Goal: Task Accomplishment & Management: Complete application form

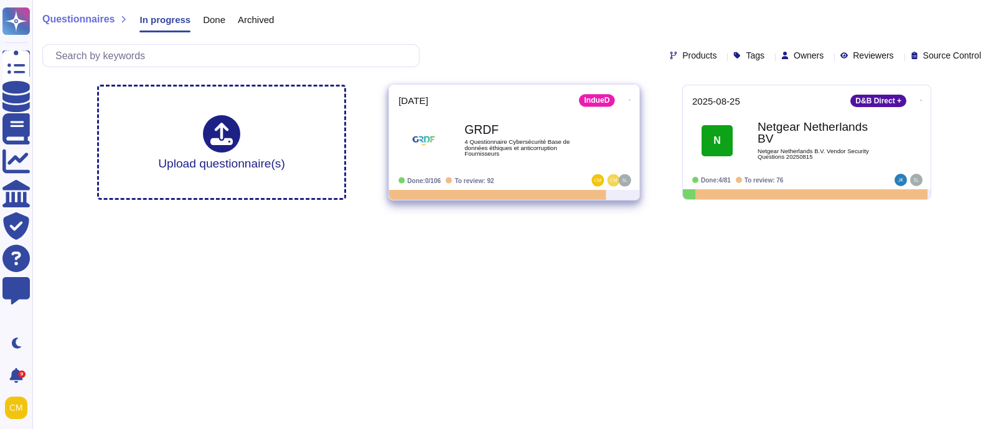
click at [596, 158] on span "GRDF 4 Questionnaire Cybersécurité Base de données éthiques et anticorruption F…" at bounding box center [514, 140] width 232 height 50
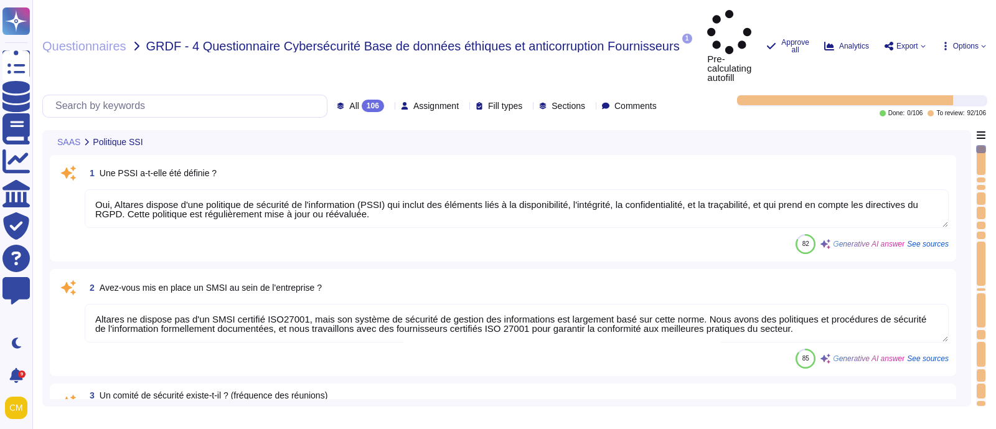
type textarea "Oui, Altares dispose d'une politique de sécurité de l'information (PSSI) qui in…"
type textarea "Altares ne dispose pas d'un SMSI certifié ISO27001, mais son système de sécurit…"
type textarea "Les audits/scans de sécurité peuvent être effectués sur des environnements infé…"
type textarea "Les accords de confidentialité sont intégrés au contrat de travail"
type textarea "Oui, l'application Web suit les meilleures pratiques de développement décrites …"
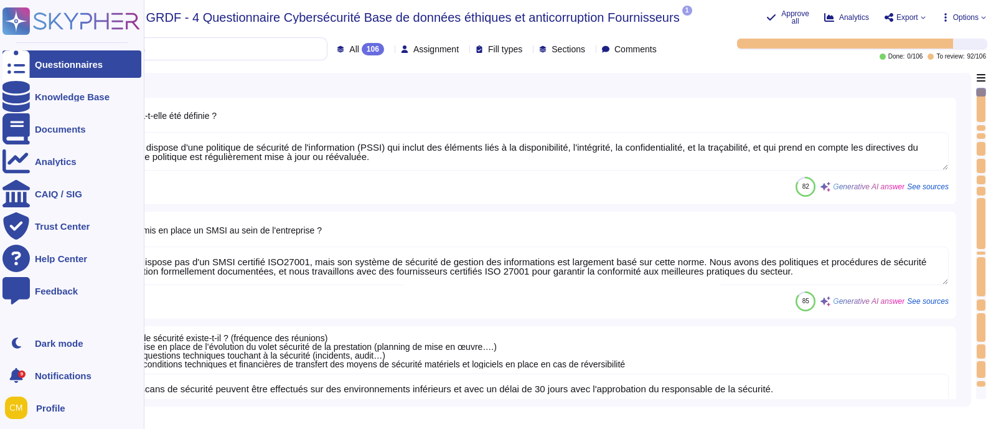
type textarea "Altares n'est pas certifié ISO 27001, mais son système de sécurité de gestion d…"
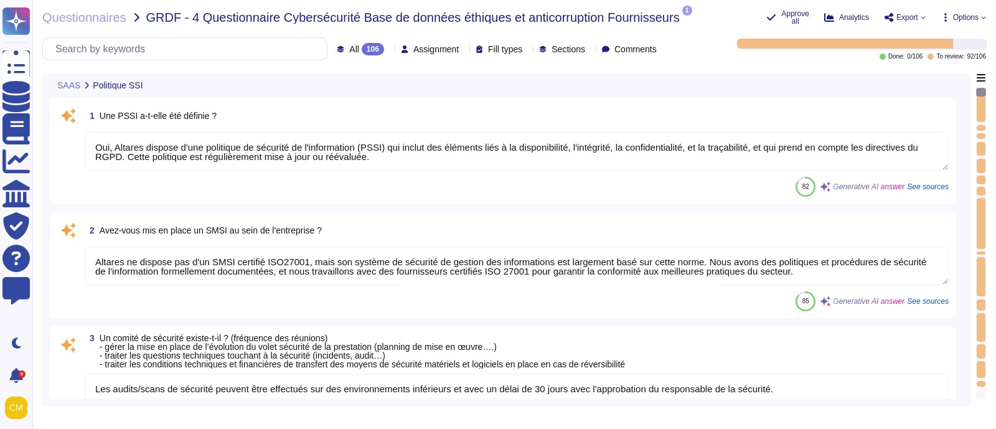
click at [362, 48] on div "106" at bounding box center [373, 49] width 22 height 12
click at [370, 102] on div "To do 14" at bounding box center [373, 112] width 111 height 28
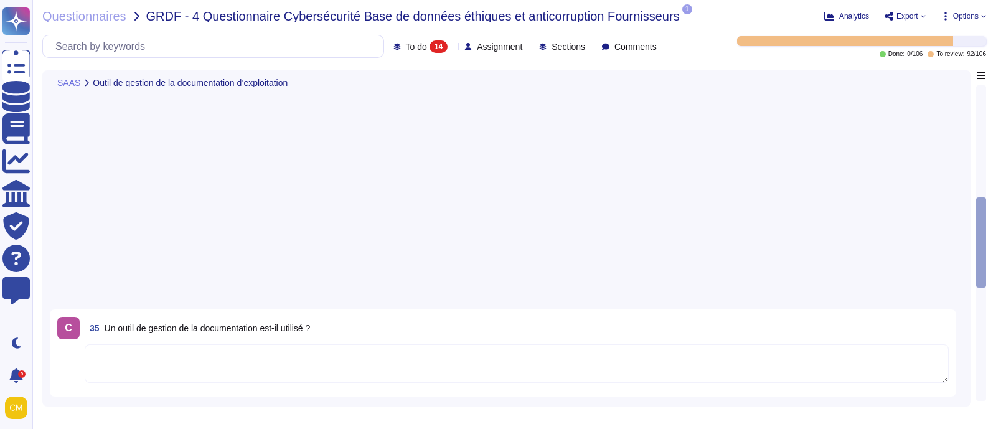
scroll to position [622, 0]
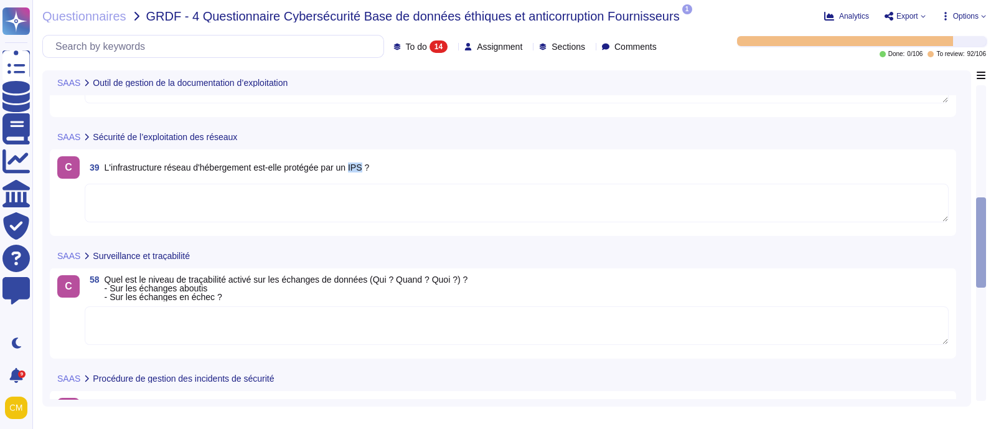
drag, startPoint x: 356, startPoint y: 167, endPoint x: 365, endPoint y: 171, distance: 10.6
click at [365, 171] on span "L'infrastructure réseau d'hébergement est-elle protégée par un IPS ?" at bounding box center [237, 168] width 265 height 10
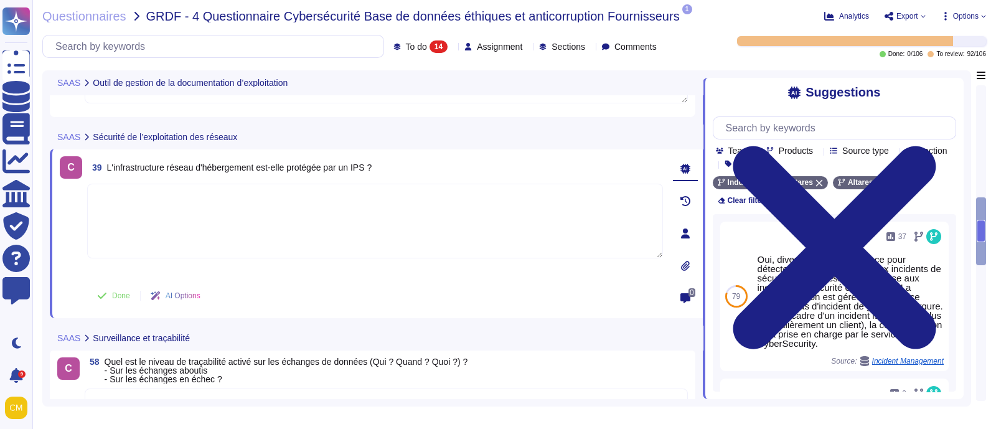
click at [361, 158] on span "39 L'infrastructure réseau d'hébergement est-elle protégée par un IPS ?" at bounding box center [229, 167] width 285 height 22
click at [362, 164] on span "L'infrastructure réseau d'hébergement est-elle protégée par un IPS ?" at bounding box center [239, 168] width 265 height 10
copy span "IPS"
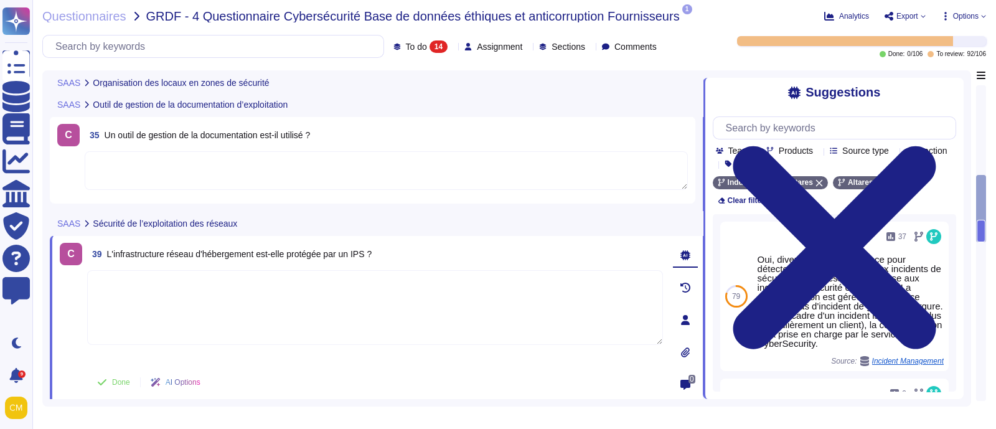
click at [435, 219] on div "SAAS Sécurité de l’exploitation des réseaux" at bounding box center [289, 223] width 479 height 24
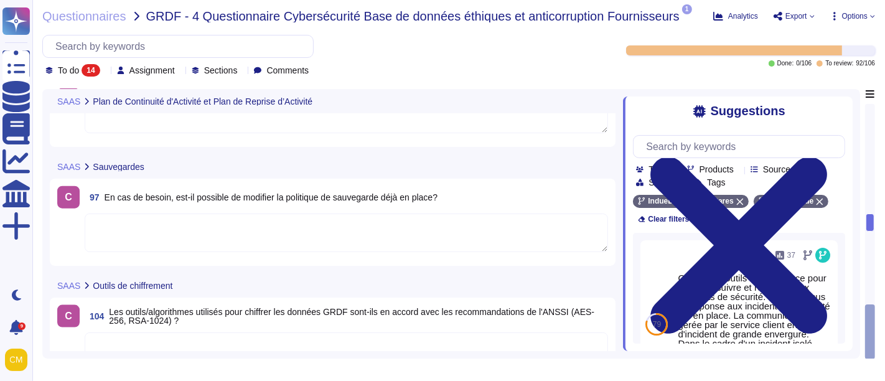
scroll to position [1372, 0]
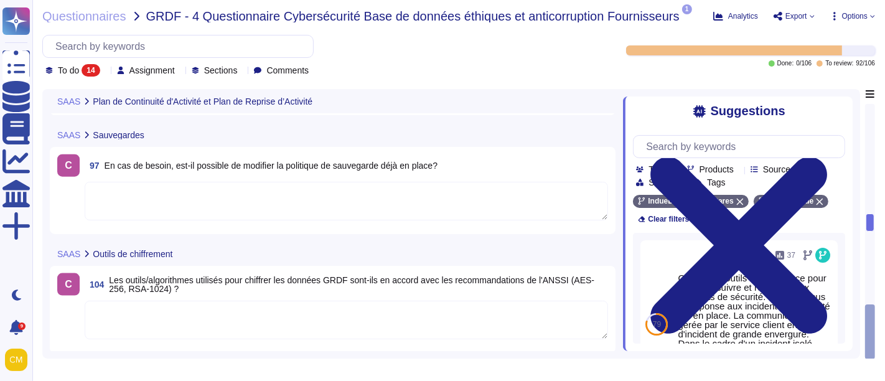
click at [146, 318] on textarea at bounding box center [347, 320] width 524 height 39
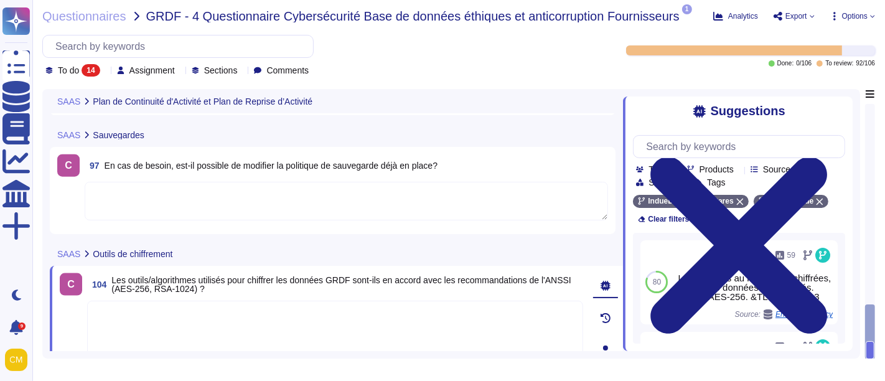
paste textarea "nous proposons des solutions de chiffrement des données en transit. Les protoco…"
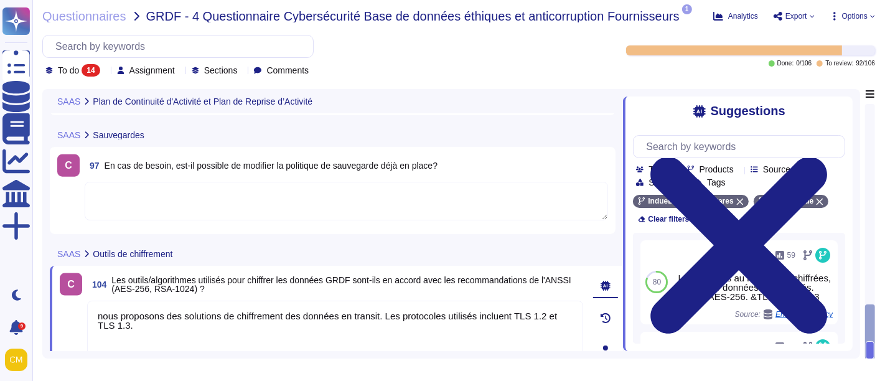
click at [103, 306] on textarea "nous proposons des solutions de chiffrement des données en transit. Les protoco…" at bounding box center [335, 338] width 496 height 75
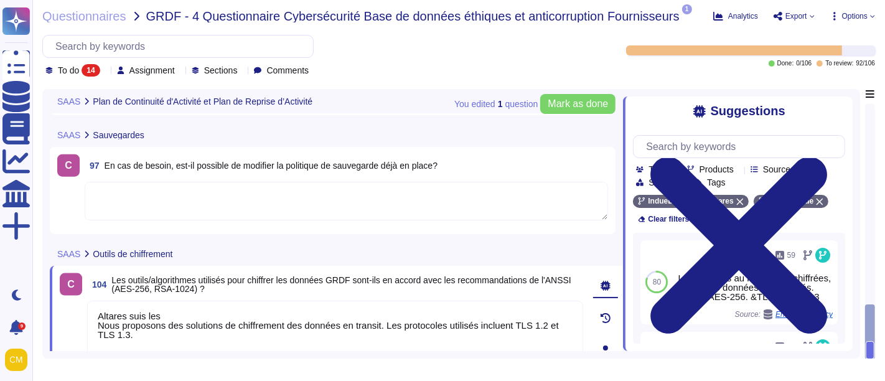
drag, startPoint x: 153, startPoint y: 321, endPoint x: 67, endPoint y: 302, distance: 87.3
click at [67, 302] on div "C 104 Les outils/algorithmes utilisés pour chiffrer les données GRDF sont-ils e…" at bounding box center [322, 350] width 524 height 154
click at [192, 336] on textarea "Altares suis les Nous proposons des solutions de chiffrement des données en tra…" at bounding box center [335, 338] width 496 height 75
drag, startPoint x: 168, startPoint y: 313, endPoint x: 73, endPoint y: 301, distance: 95.3
click at [73, 301] on div "C 104 Les outils/algorithmes utilisés pour chiffrer les données GRDF sont-ils e…" at bounding box center [322, 350] width 524 height 154
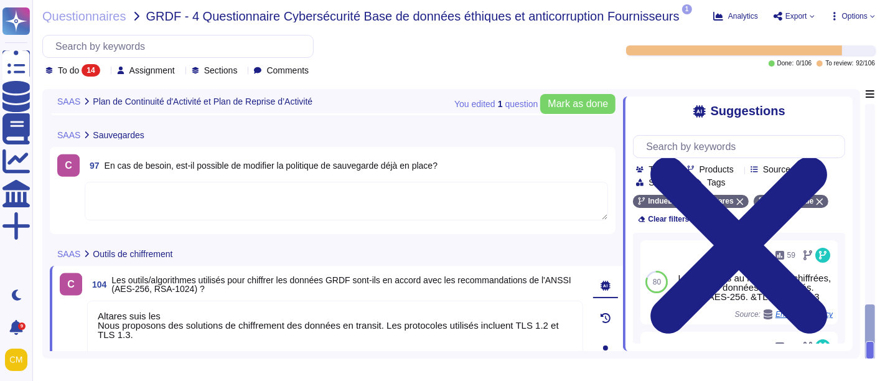
paste textarea "Oui, Altares base ses Politiques Cryptographiques sur le RGS 2.0, modifié avec …"
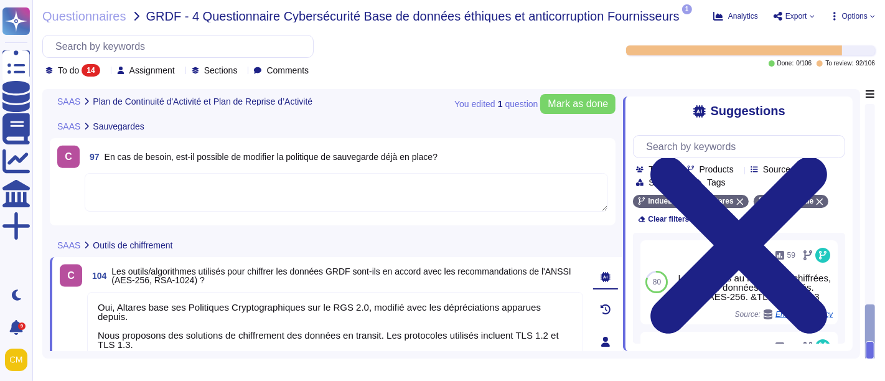
scroll to position [1385, 0]
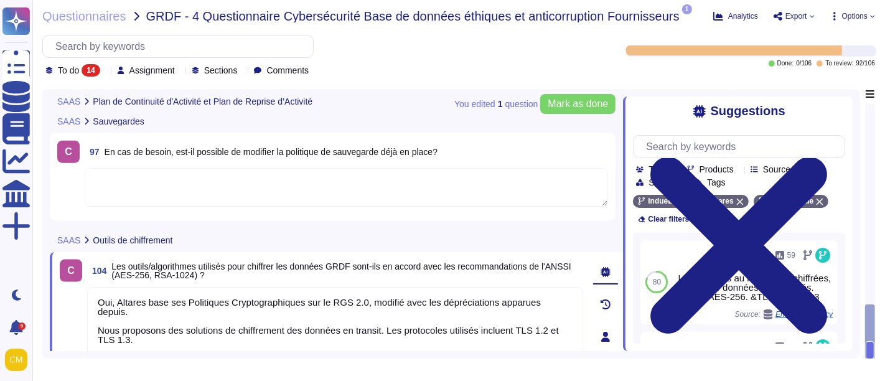
drag, startPoint x: 121, startPoint y: 339, endPoint x: 90, endPoint y: 324, distance: 34.3
click at [90, 324] on textarea "Oui, Altares base ses Politiques Cryptographiques sur le RGS 2.0, modifié avec …" at bounding box center [335, 324] width 496 height 75
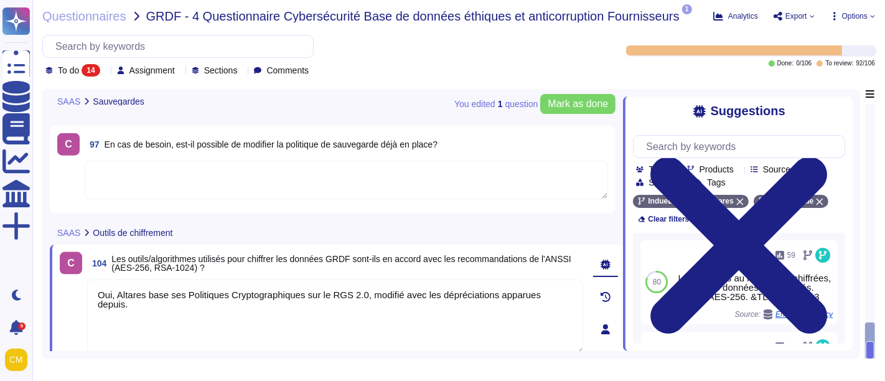
scroll to position [1445, 0]
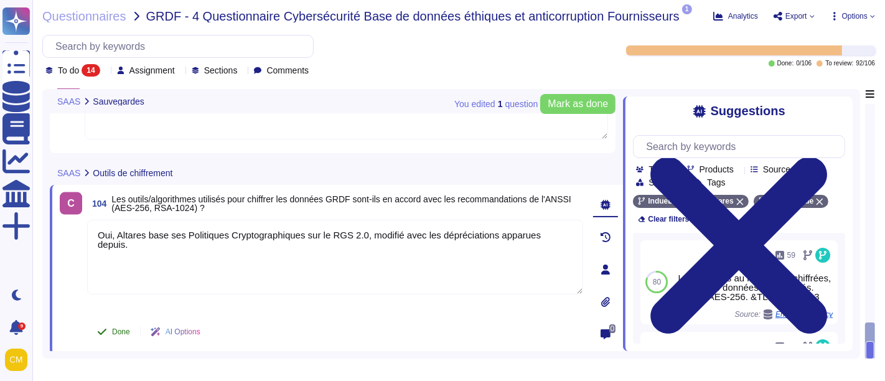
type textarea "Oui, Altares base ses Politiques Cryptographiques sur le RGS 2.0, modifié avec …"
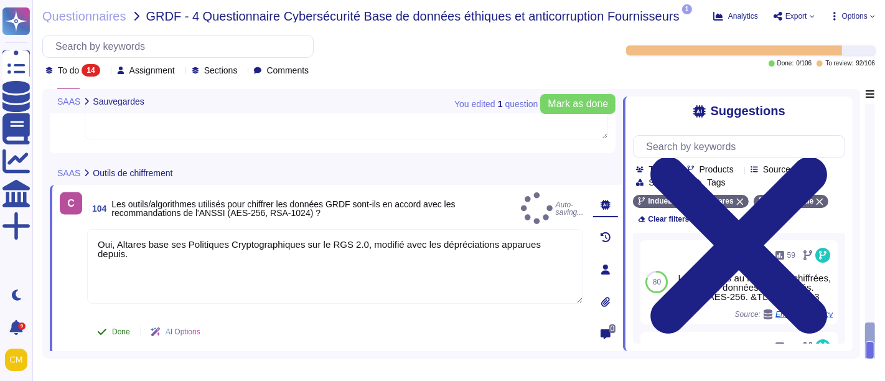
click at [108, 326] on button "Done" at bounding box center [113, 331] width 53 height 25
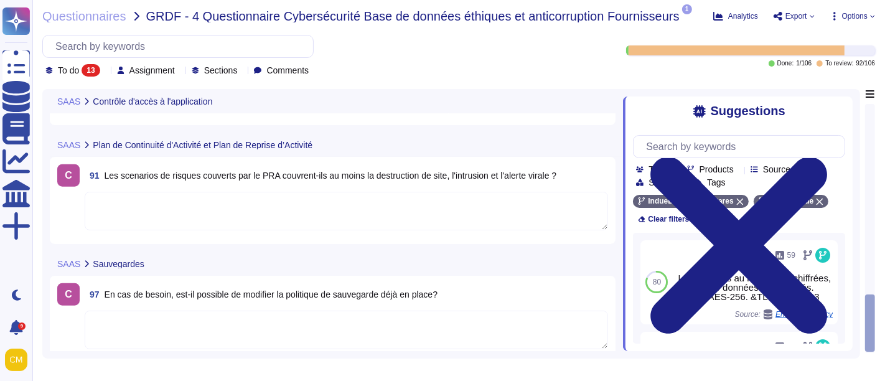
scroll to position [1268, 0]
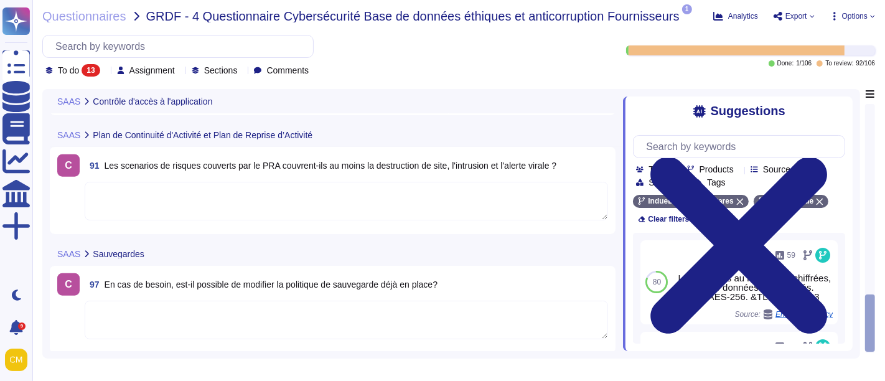
click at [202, 202] on textarea at bounding box center [347, 201] width 524 height 39
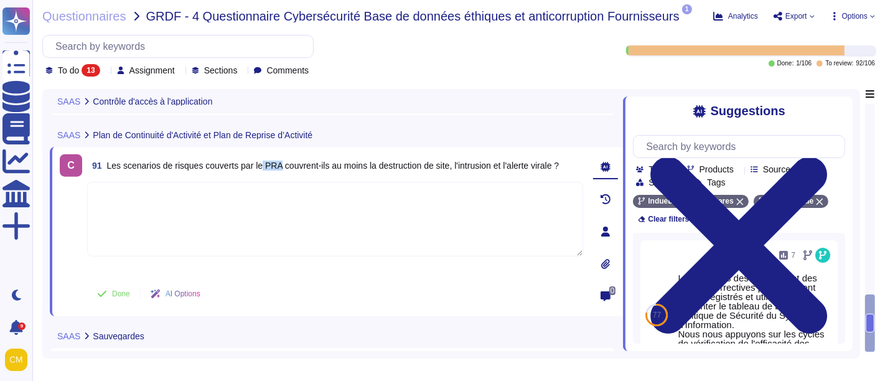
drag, startPoint x: 280, startPoint y: 163, endPoint x: 262, endPoint y: 166, distance: 18.3
click at [262, 166] on span "Les scenarios de risques couverts par le PRA couvrent-ils au moins la destructi…" at bounding box center [333, 166] width 453 height 10
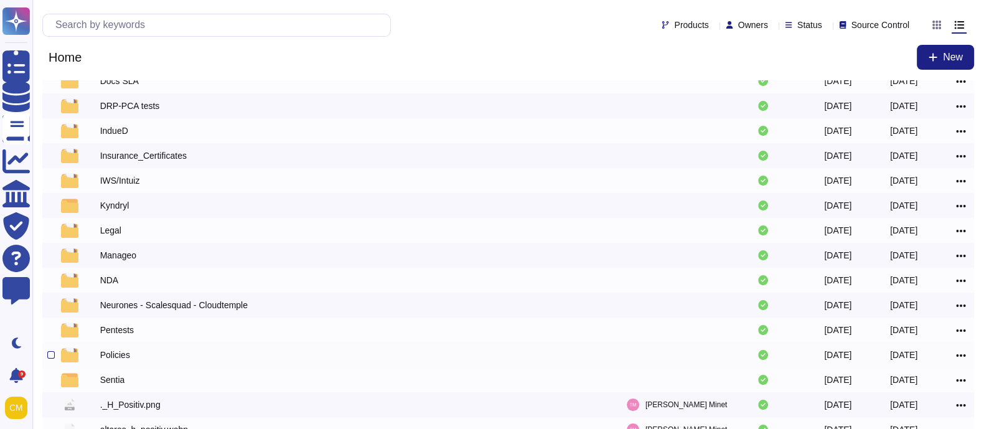
scroll to position [208, 0]
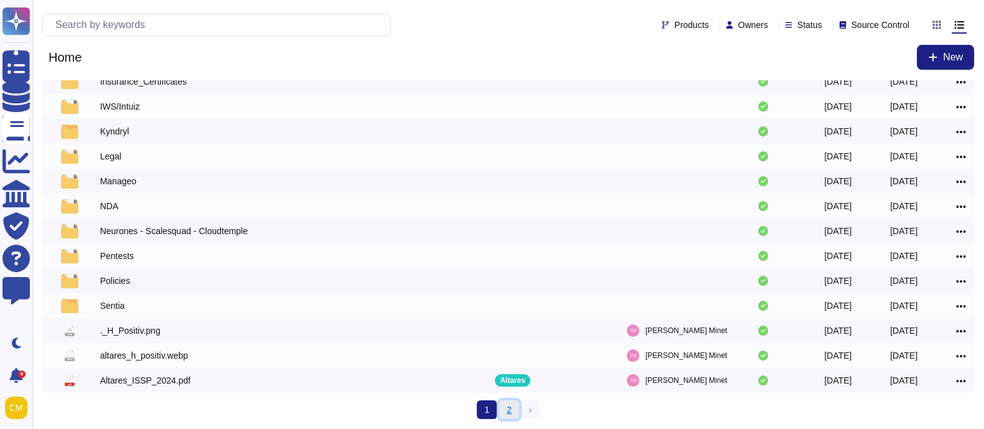
click at [504, 409] on link "2" at bounding box center [509, 409] width 20 height 19
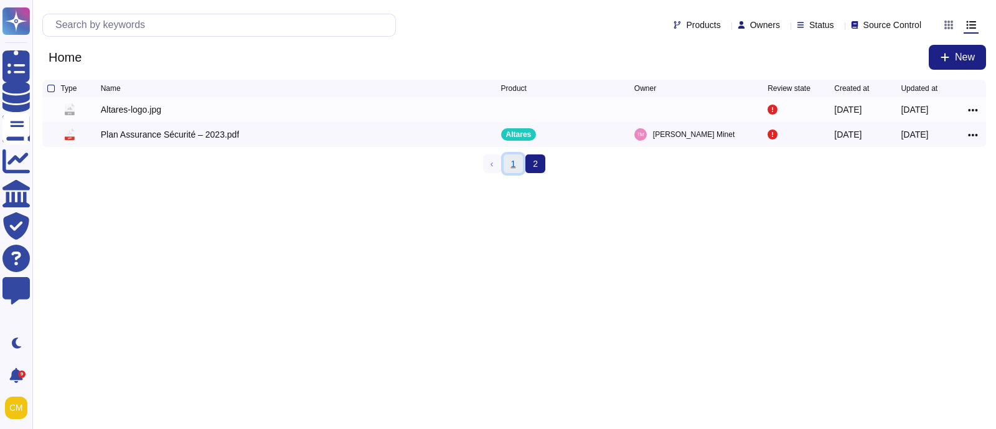
click at [517, 163] on link "1" at bounding box center [514, 163] width 20 height 19
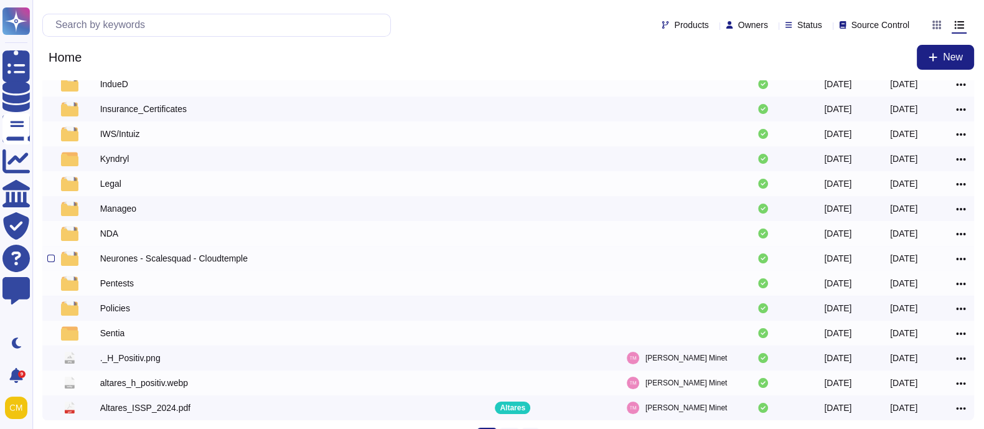
scroll to position [208, 0]
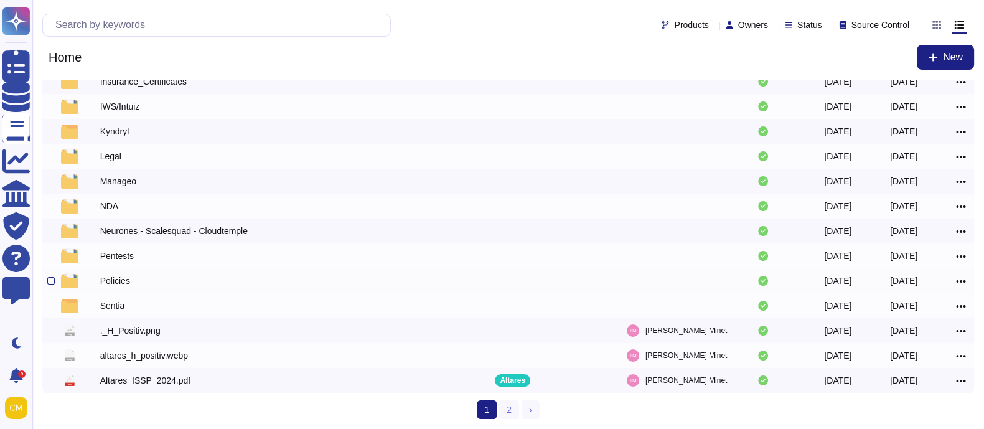
click at [115, 281] on div "Policies" at bounding box center [115, 281] width 30 height 12
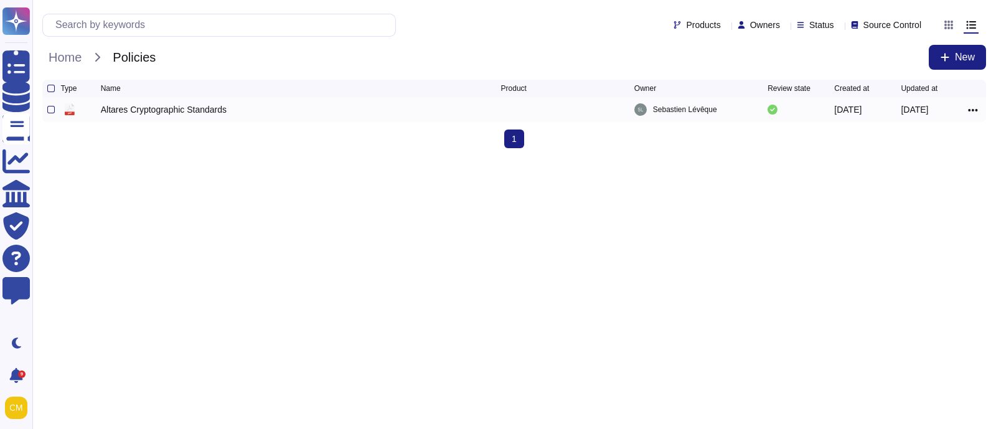
click at [178, 113] on div "Altares Cryptographic Standards" at bounding box center [164, 109] width 126 height 12
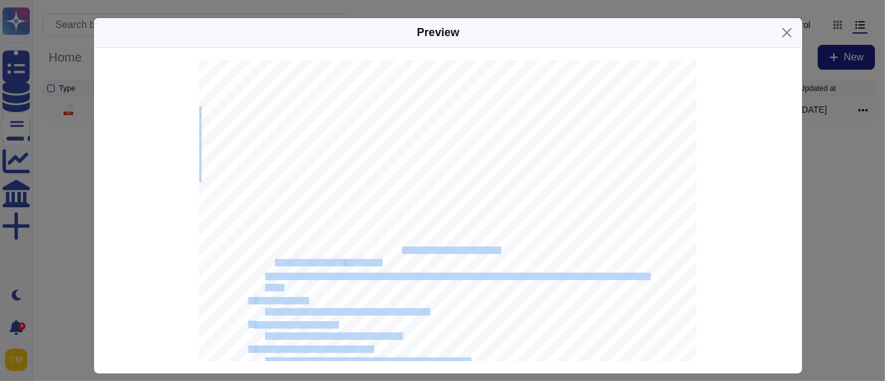
drag, startPoint x: 364, startPoint y: 248, endPoint x: 410, endPoint y: 255, distance: 46.6
click at [410, 255] on div "Altares D&B - CyberSecurity Document - Confidential. All security-related docum…" at bounding box center [448, 382] width 498 height 644
click at [482, 298] on div "Altares D&B - CyberSecurity Document - Confidential. All security-related docum…" at bounding box center [448, 382] width 498 height 644
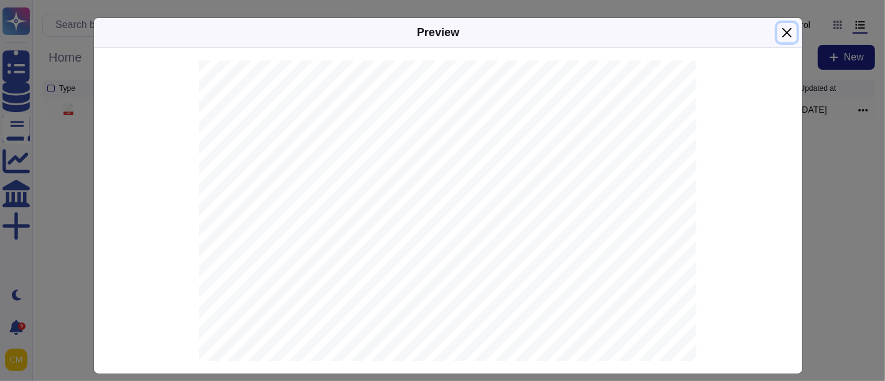
click at [779, 31] on button "Close" at bounding box center [787, 32] width 19 height 19
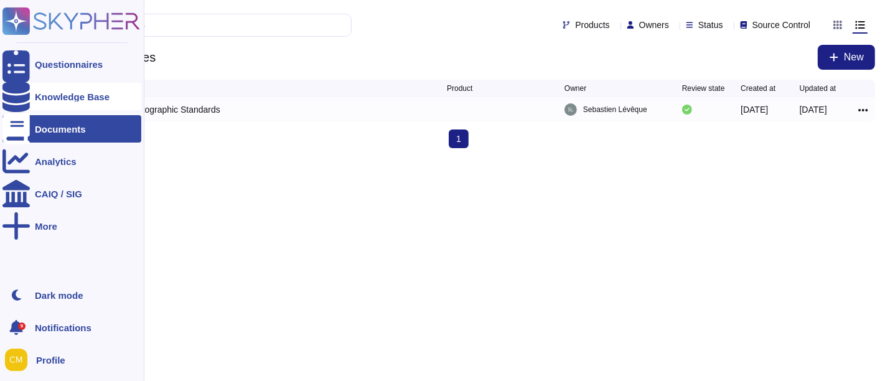
click at [69, 106] on div "Knowledge Base" at bounding box center [71, 96] width 139 height 27
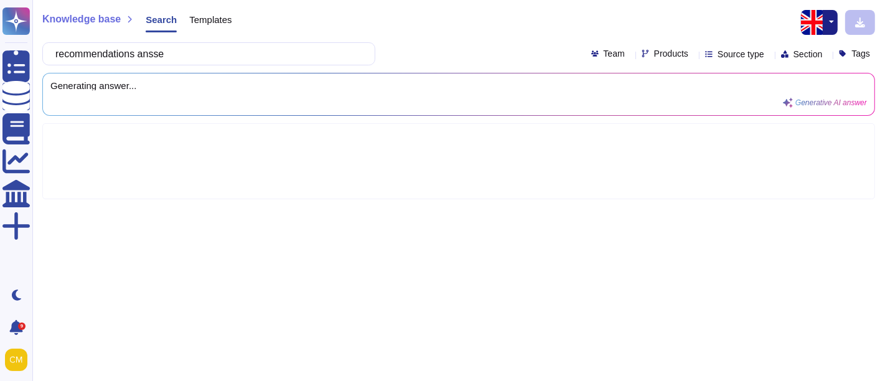
click at [824, 26] on button "button" at bounding box center [830, 22] width 15 height 25
click at [773, 69] on link "French" at bounding box center [788, 64] width 98 height 15
click at [179, 54] on input "recommendations ansse" at bounding box center [205, 54] width 313 height 22
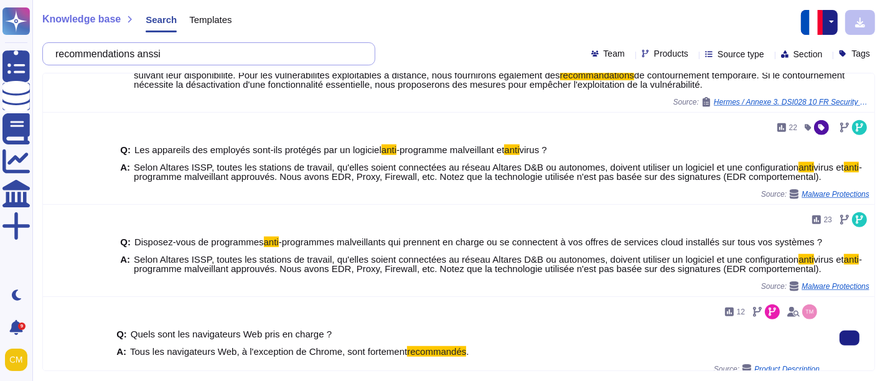
scroll to position [501, 0]
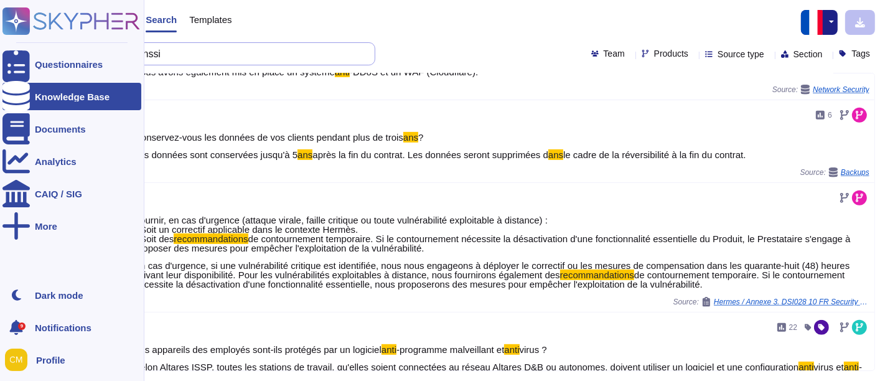
drag, startPoint x: 192, startPoint y: 60, endPoint x: 0, endPoint y: 65, distance: 191.9
click at [0, 65] on div "Questionnaires Knowledge Base Documents Analytics CAIQ / SIG More Dark mode 9 N…" at bounding box center [442, 190] width 885 height 381
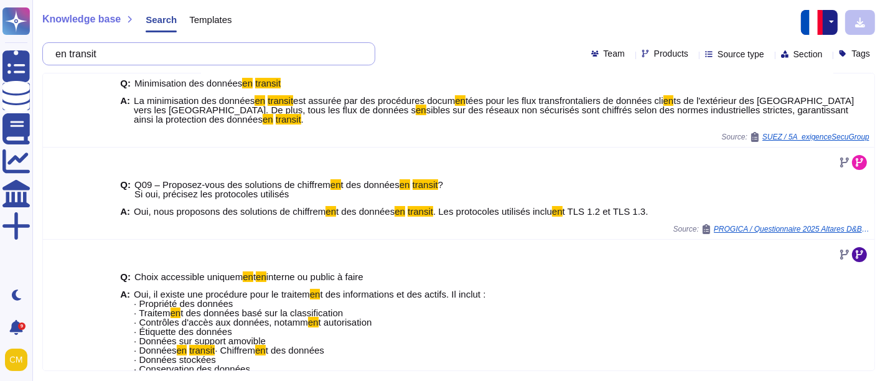
scroll to position [26, 0]
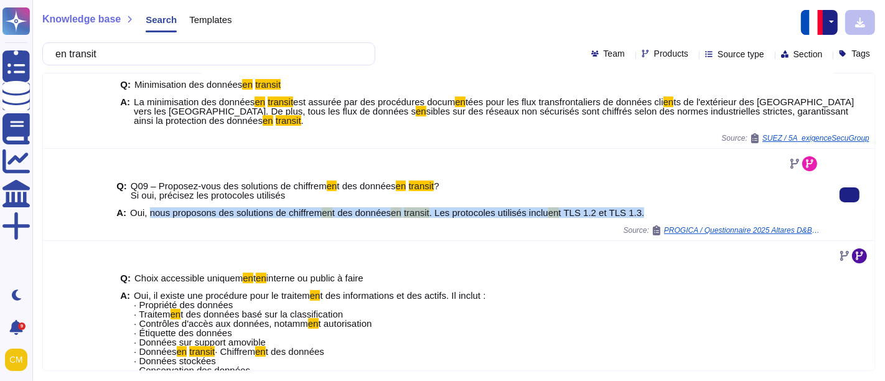
drag, startPoint x: 646, startPoint y: 210, endPoint x: 149, endPoint y: 217, distance: 496.3
click at [149, 217] on div "A: Oui, nous proposons des solutions de chiffrem en t des données en transit . …" at bounding box center [468, 212] width 704 height 9
copy span "nous proposons des solutions de chiffrem en t des données en transit . Les prot…"
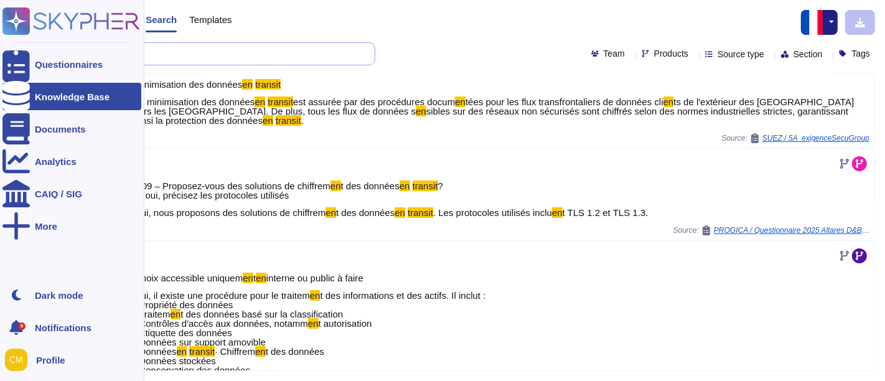
drag, startPoint x: 224, startPoint y: 62, endPoint x: 0, endPoint y: 67, distance: 224.2
click at [0, 67] on div "Questionnaires Knowledge Base Documents Analytics CAIQ / SIG More Dark mode 9 N…" at bounding box center [442, 190] width 885 height 381
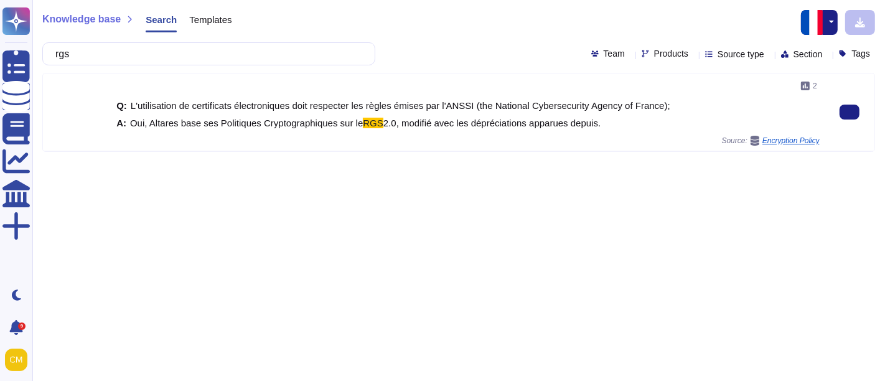
drag, startPoint x: 620, startPoint y: 123, endPoint x: 133, endPoint y: 126, distance: 487.5
click at [133, 126] on div "A: Oui, Altares base ses Politiques Cryptographiques sur le RGS 2.0, modifié av…" at bounding box center [468, 122] width 704 height 9
click at [568, 130] on div "Q: L'utilisation de certificats électroniques doit respecter les règles émises …" at bounding box center [468, 114] width 704 height 42
drag, startPoint x: 604, startPoint y: 130, endPoint x: 126, endPoint y: 125, distance: 477.6
click at [126, 125] on div "Q: L'utilisation de certificats électroniques doit respecter les règles émises …" at bounding box center [468, 114] width 704 height 42
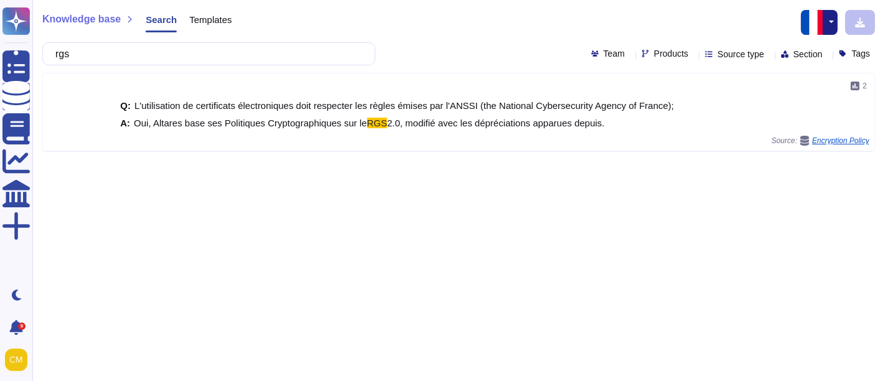
copy span "Oui, Altares base ses Politiques Cryptographiques sur le RGS 2.0, modifié avec …"
drag, startPoint x: 98, startPoint y: 55, endPoint x: 43, endPoint y: 56, distance: 55.4
click at [43, 56] on div "rgs" at bounding box center [208, 53] width 333 height 23
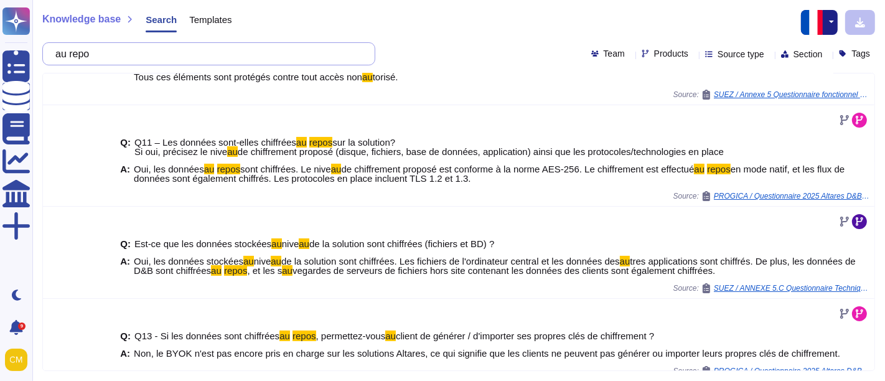
scroll to position [126, 0]
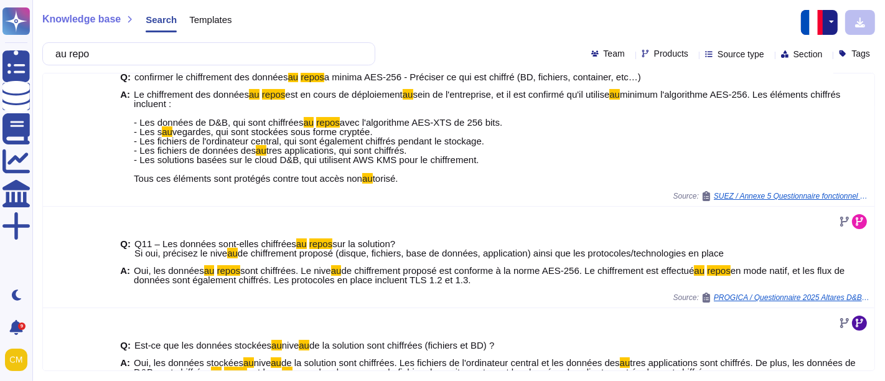
type input "au repo"
click at [654, 52] on span "Products" at bounding box center [671, 53] width 34 height 9
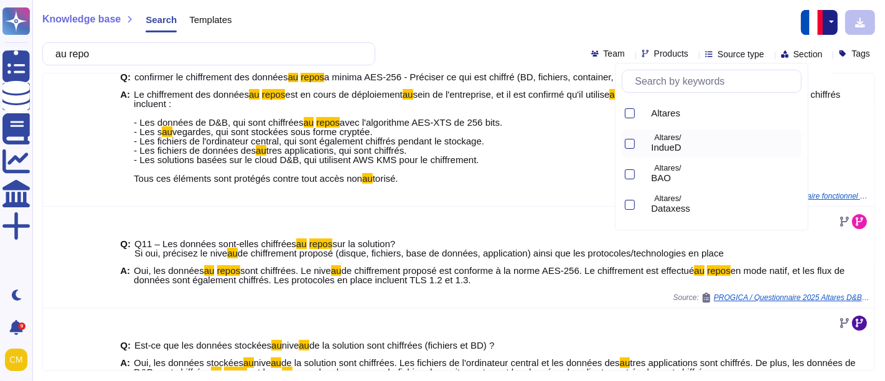
click at [627, 138] on div at bounding box center [628, 144] width 13 height 28
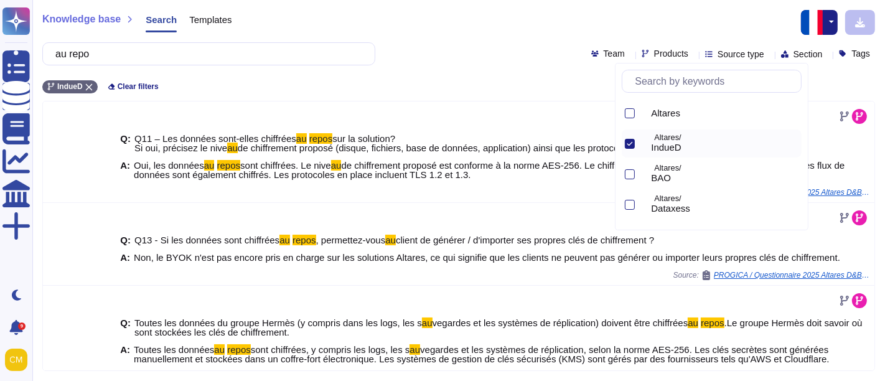
click at [445, 48] on div "au repo Team Products Source type Section Tags" at bounding box center [458, 53] width 833 height 23
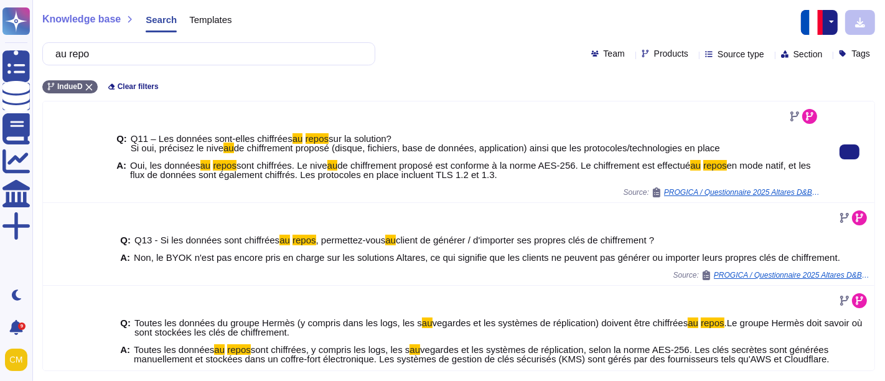
drag, startPoint x: 515, startPoint y: 181, endPoint x: 156, endPoint y: 165, distance: 359.0
click at [156, 165] on div "Q: Q11 – Les données sont-elles chiffrées au repos sur la solution? Si oui, pré…" at bounding box center [468, 156] width 704 height 61
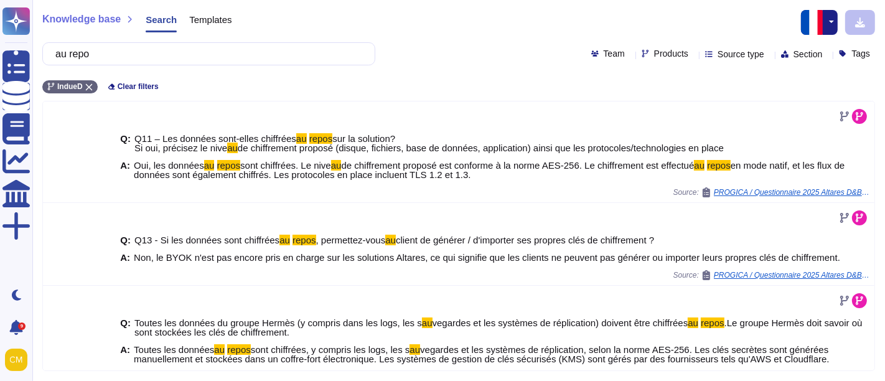
click at [224, 82] on div "IndueD Clear filters" at bounding box center [458, 83] width 833 height 21
